Goal: Task Accomplishment & Management: Manage account settings

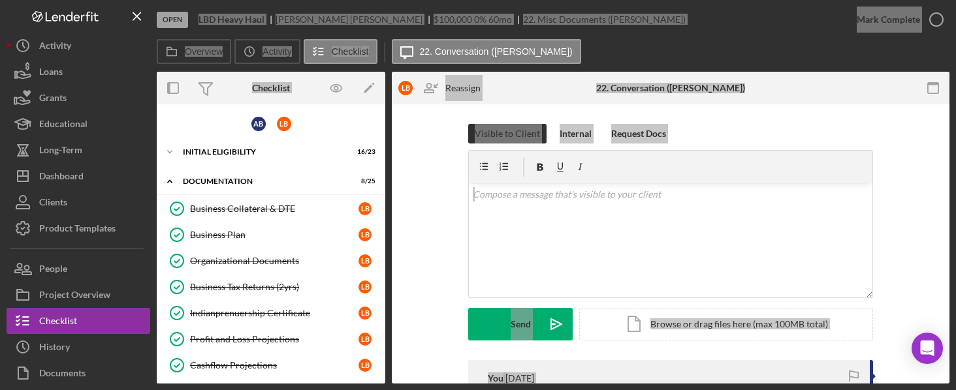
scroll to position [482, 0]
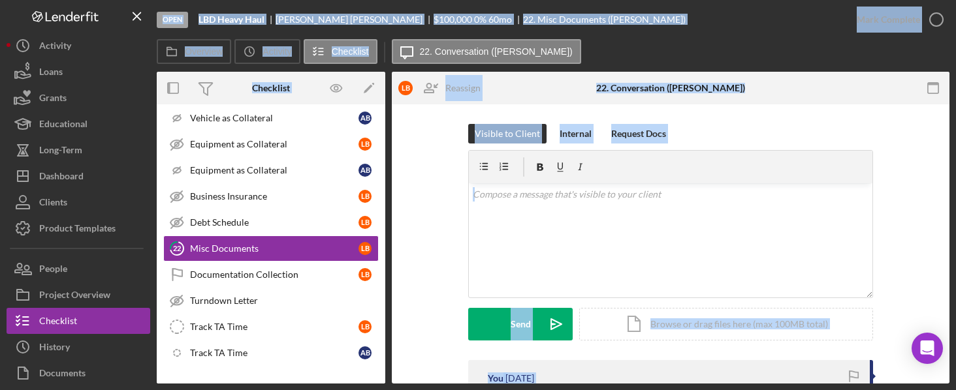
click at [438, 161] on div "Visible to Client Internal Request Docs v Color teal Color pink Remove color Ad…" at bounding box center [670, 242] width 518 height 236
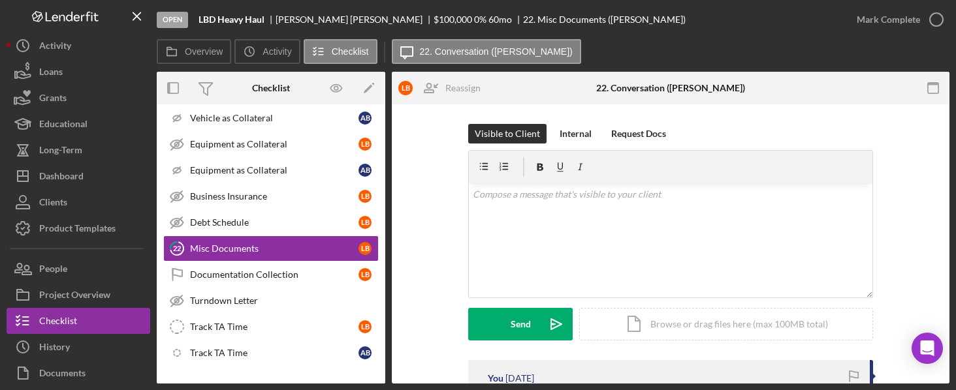
drag, startPoint x: 385, startPoint y: 307, endPoint x: 385, endPoint y: 281, distance: 26.1
click at [385, 281] on div "Overview Internal Workflow Stage Open Icon/Dropdown Arrow Archive (can unarchiv…" at bounding box center [553, 228] width 793 height 312
drag, startPoint x: 385, startPoint y: 281, endPoint x: 379, endPoint y: 214, distance: 67.5
click at [379, 209] on div "Overview Internal Workflow Stage Open Icon/Dropdown Arrow Archive (can unarchiv…" at bounding box center [553, 228] width 793 height 312
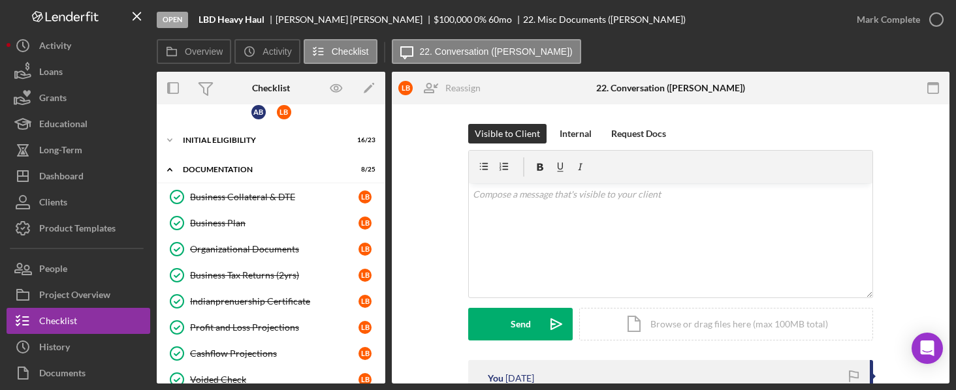
scroll to position [0, 0]
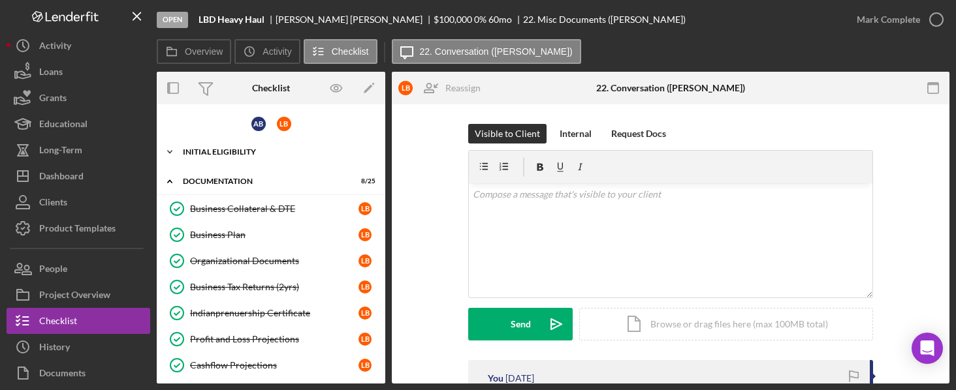
click at [171, 149] on icon "Icon/Expander" at bounding box center [170, 152] width 26 height 26
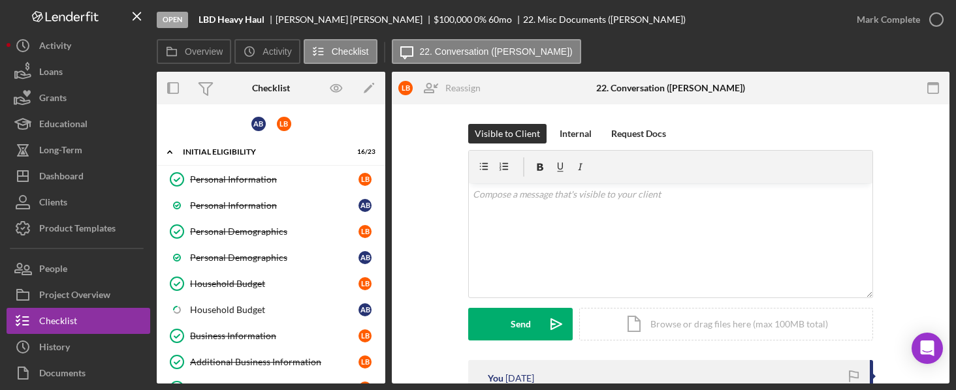
drag, startPoint x: 386, startPoint y: 146, endPoint x: 384, endPoint y: 163, distance: 17.7
click at [384, 163] on div "Overview Internal Workflow Stage Open Icon/Dropdown Arrow Archive (can unarchiv…" at bounding box center [553, 228] width 793 height 312
drag, startPoint x: 381, startPoint y: 152, endPoint x: 380, endPoint y: 196, distance: 43.8
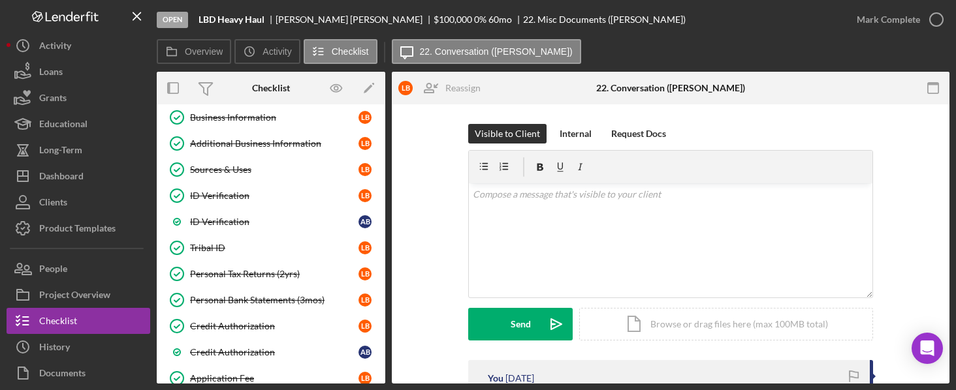
scroll to position [221, 0]
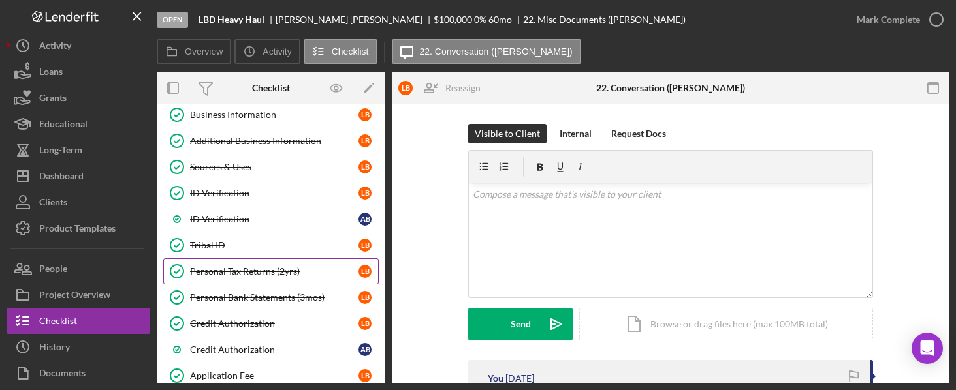
click at [265, 262] on link "Personal Tax Returns (2yrs) Personal Tax Returns (2yrs) L B" at bounding box center [270, 272] width 215 height 26
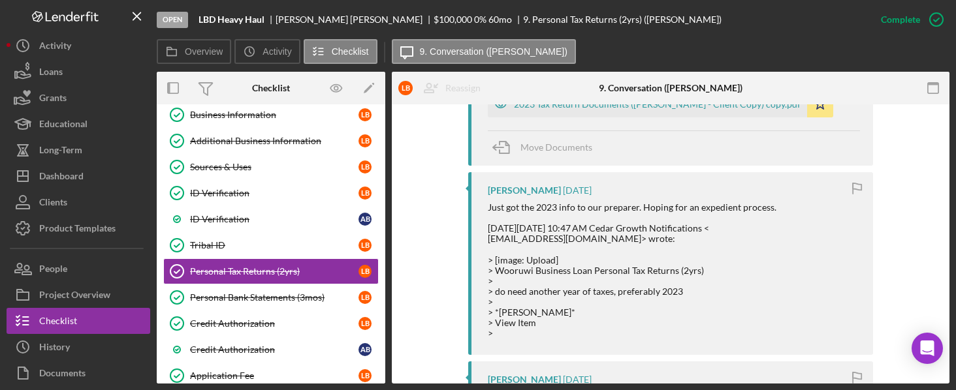
scroll to position [469, 0]
